Goal: Ask a question: Seek information or help from site administrators or community

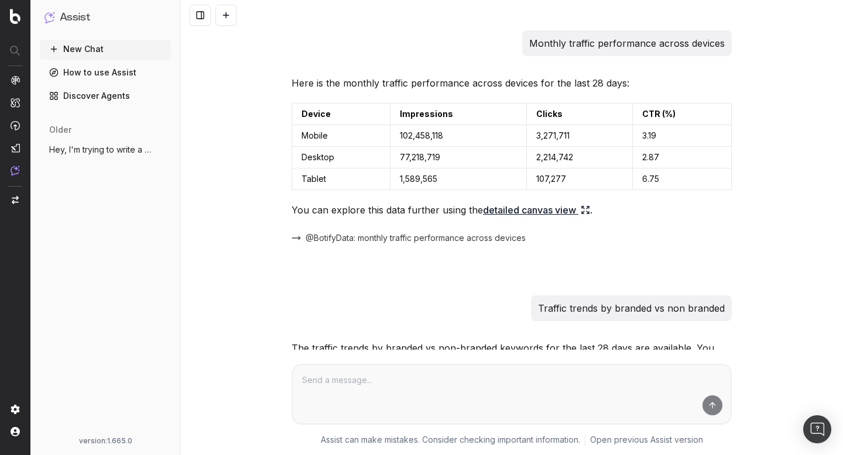
scroll to position [388, 0]
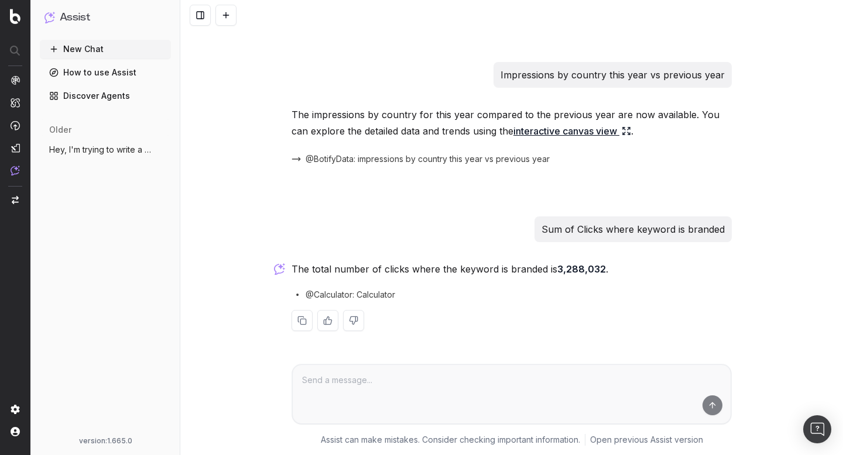
click at [100, 152] on span "Hey, I'm trying to write a FAQ optimized" at bounding box center [100, 150] width 103 height 12
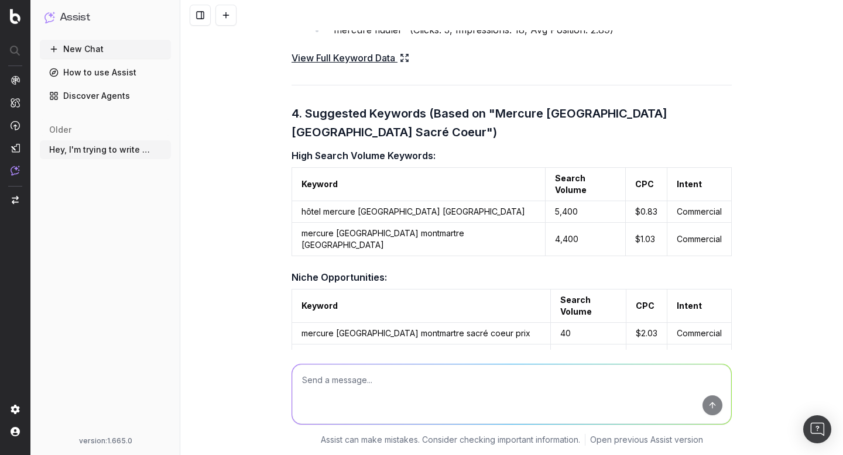
scroll to position [978, 0]
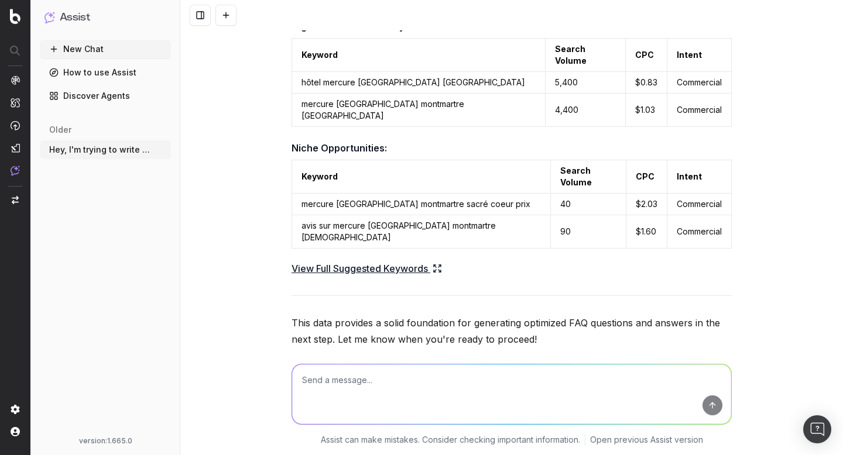
click at [389, 434] on span "@KeywordsSuggestions: What are suggested keywords based on this seed? for "Merc…" at bounding box center [512, 440] width 412 height 12
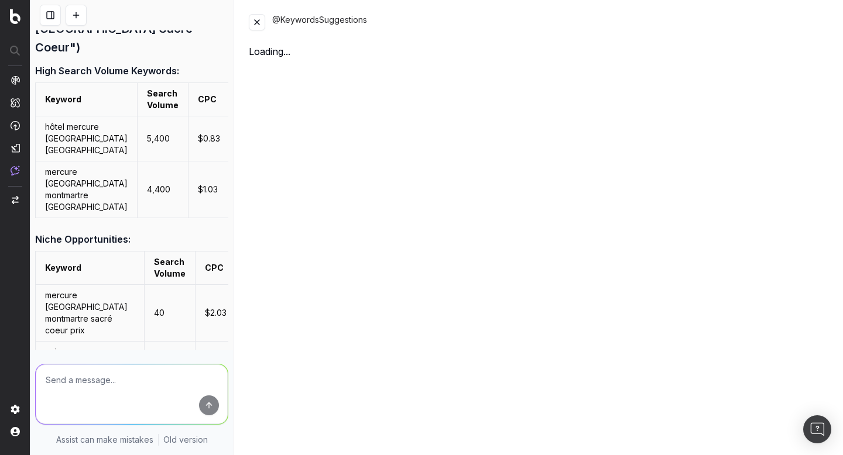
scroll to position [1517, 0]
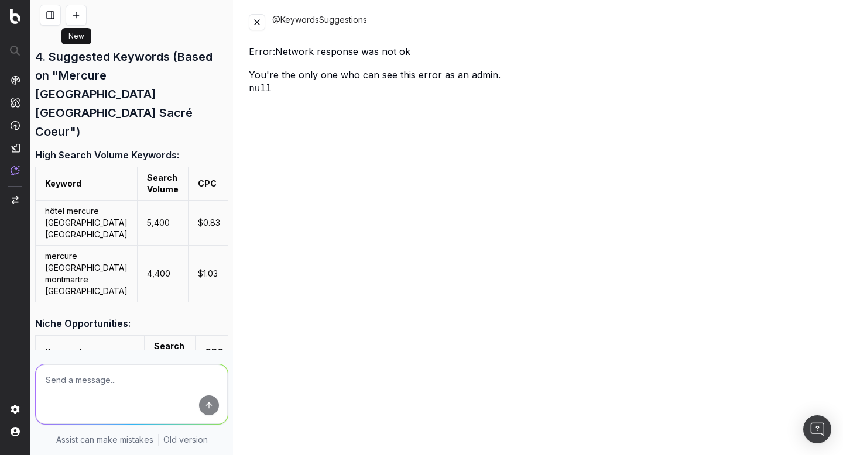
click at [73, 19] on button at bounding box center [76, 15] width 21 height 21
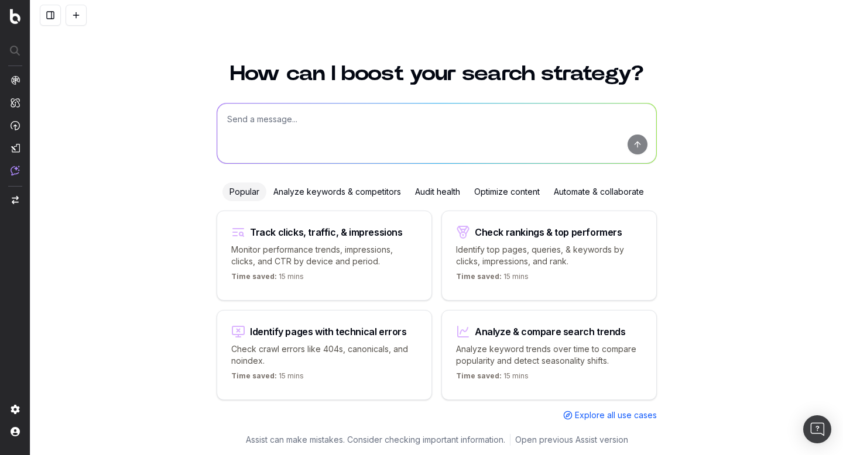
scroll to position [978, 0]
click at [49, 20] on button at bounding box center [50, 15] width 21 height 21
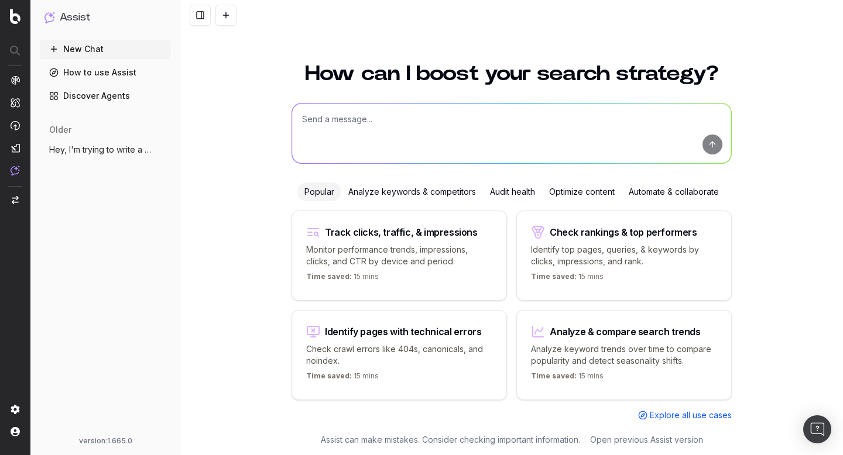
click at [90, 142] on button "Hey, I'm trying to write a FAQ optimized" at bounding box center [105, 150] width 131 height 19
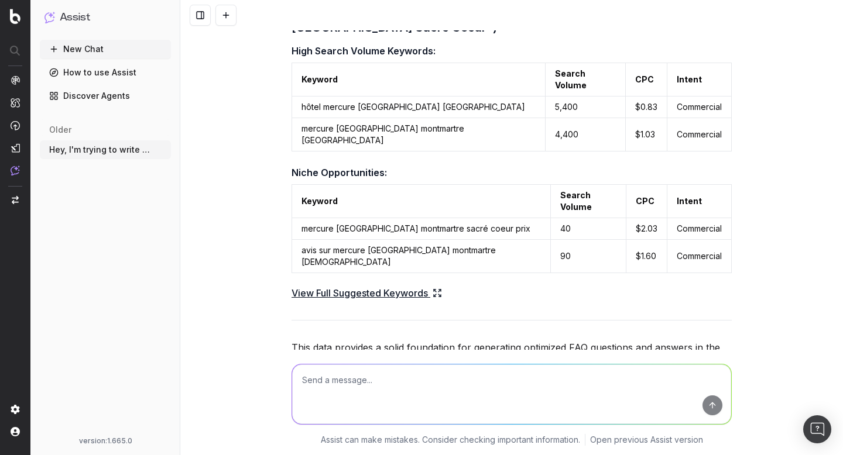
scroll to position [978, 0]
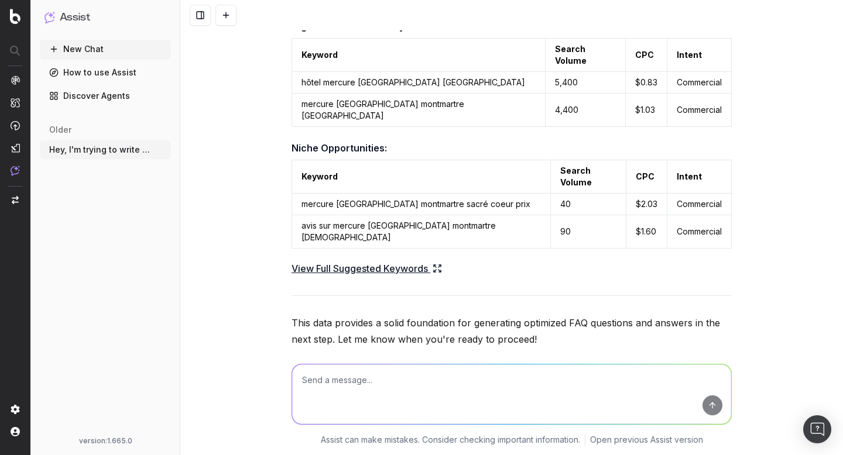
click at [350, 362] on span "@BotifyData: title, H1, and description for [URL][DOMAIN_NAME]" at bounding box center [429, 368] width 246 height 12
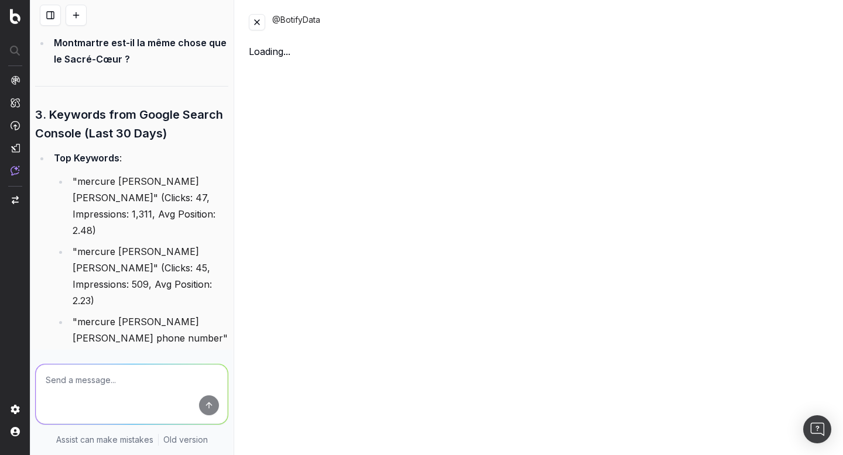
scroll to position [1517, 0]
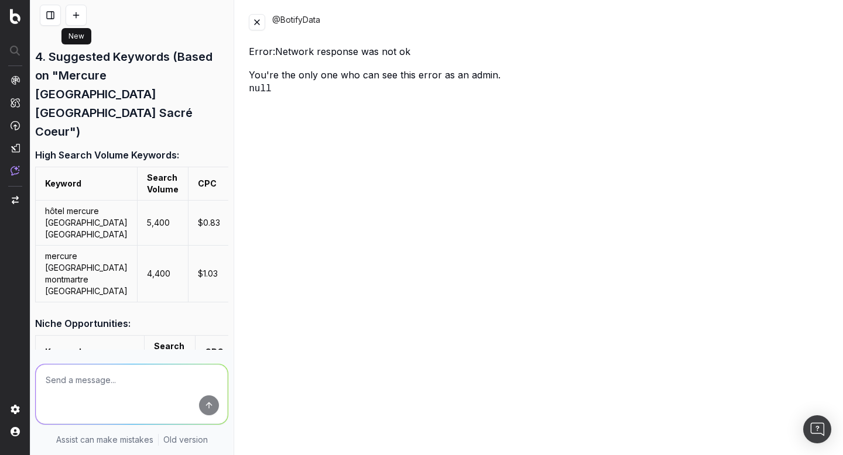
click at [76, 18] on button at bounding box center [76, 15] width 21 height 21
